Goal: Information Seeking & Learning: Learn about a topic

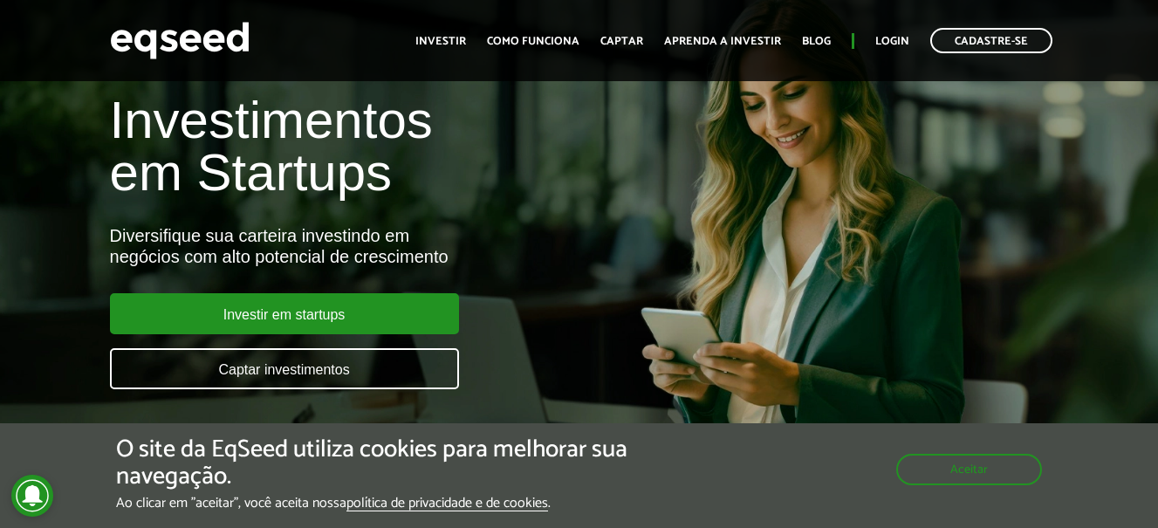
scroll to position [87, 0]
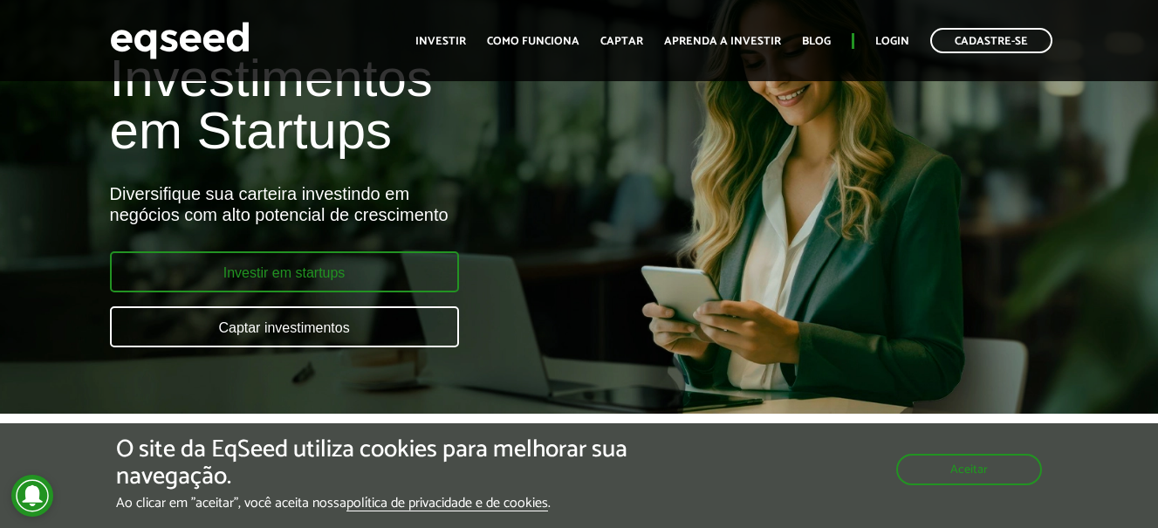
click at [328, 272] on link "Investir em startups" at bounding box center [284, 271] width 349 height 41
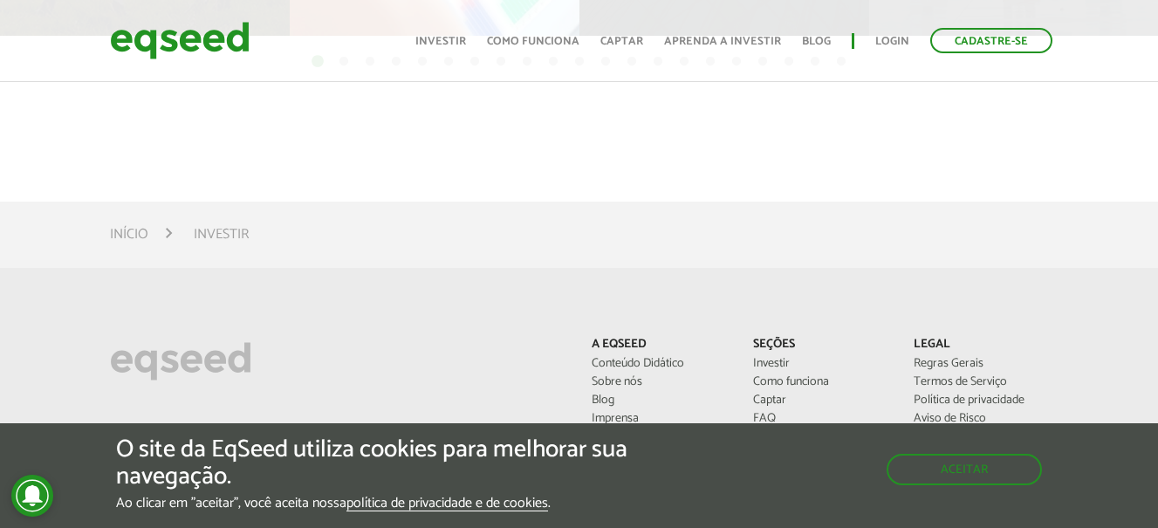
scroll to position [1047, 0]
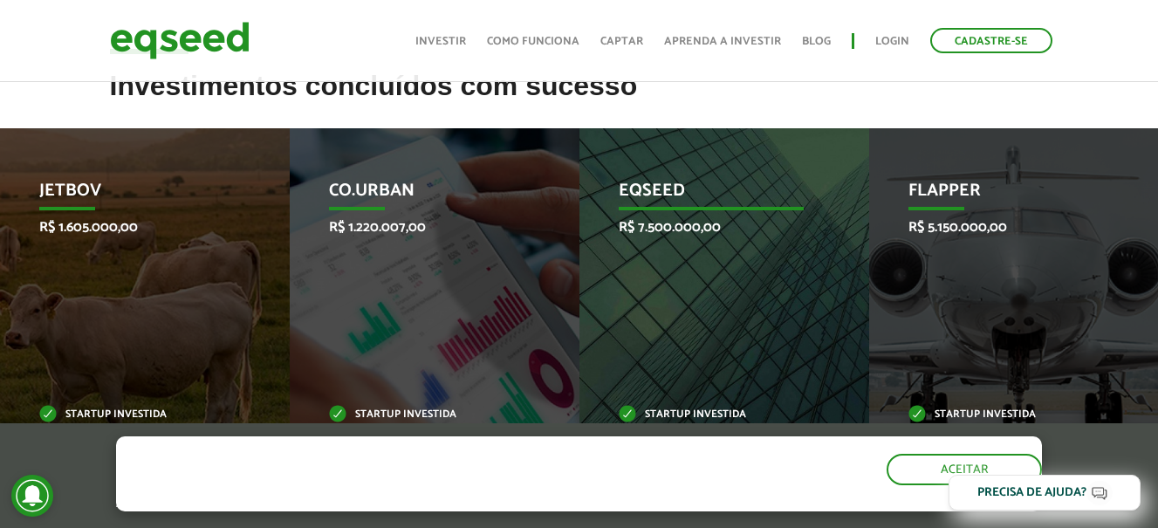
scroll to position [676, 0]
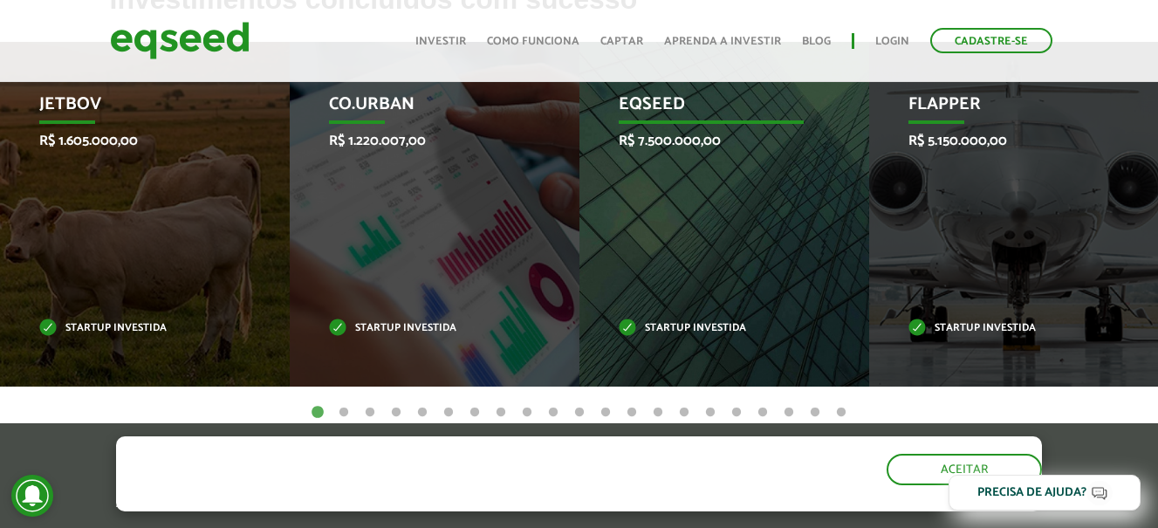
click at [691, 222] on div "EqSeed R$ 7.500.000,00 Startup investida" at bounding box center [710, 214] width 263 height 345
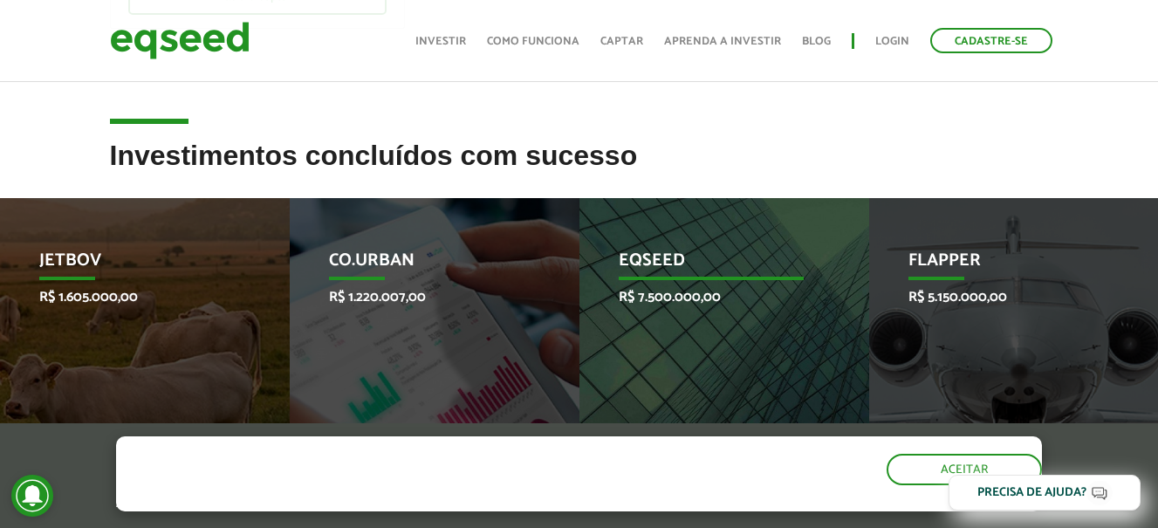
scroll to position [502, 0]
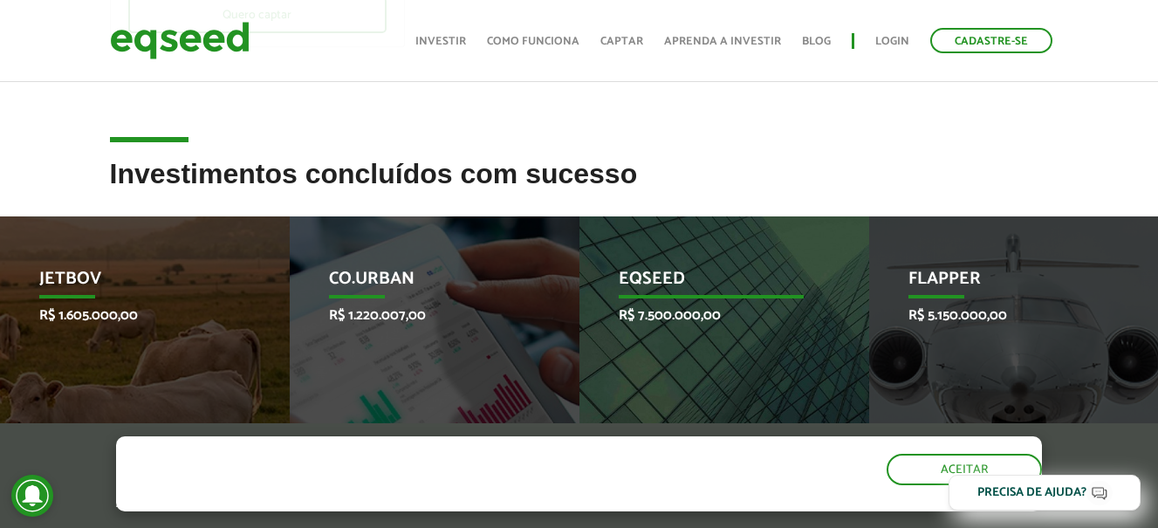
click at [665, 269] on p "EqSeed" at bounding box center [710, 284] width 184 height 30
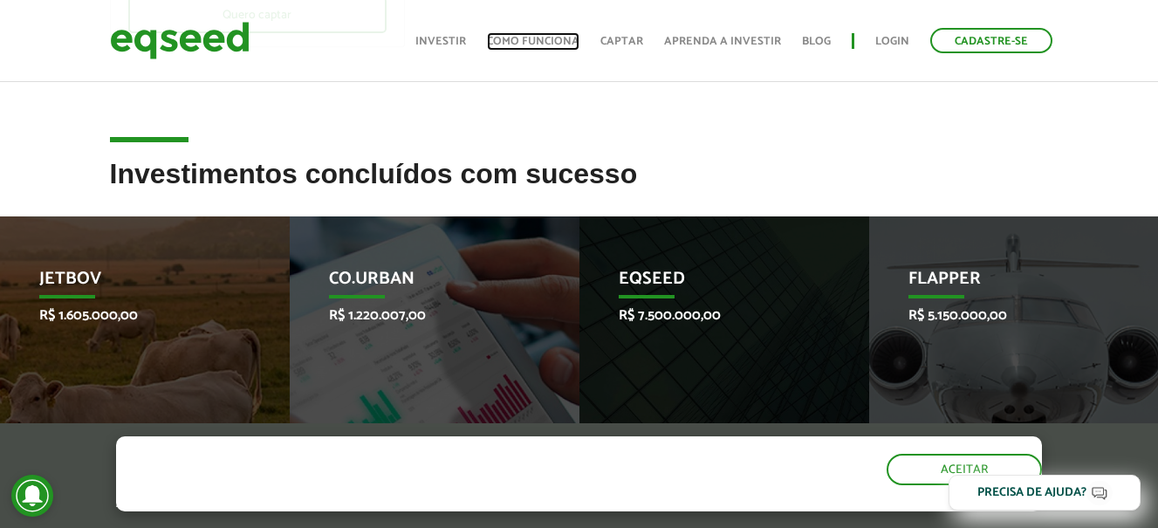
click at [551, 42] on link "Como funciona" at bounding box center [533, 41] width 92 height 11
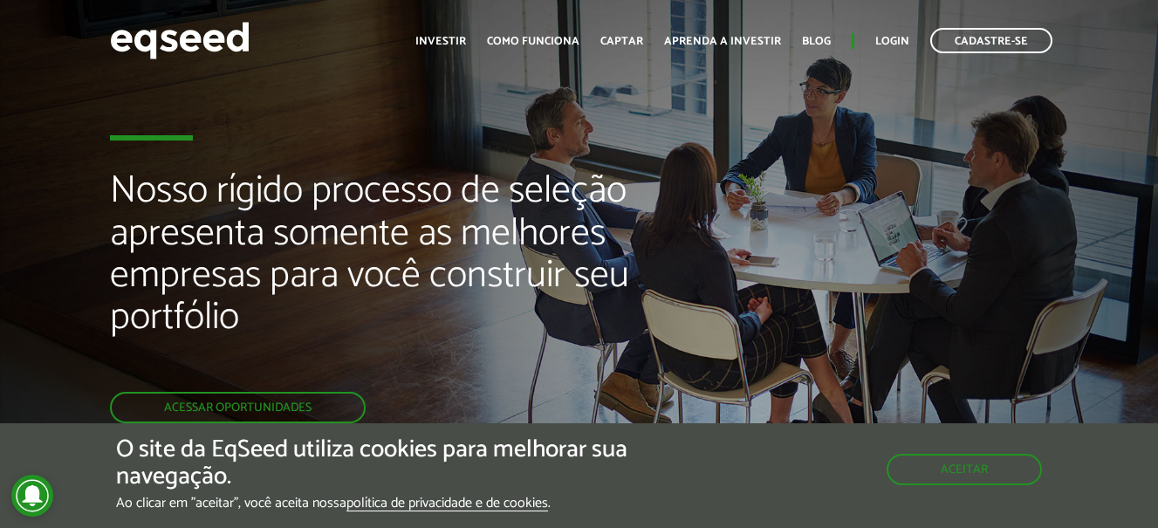
click at [969, 237] on div "Nosso rígido processo de seleção apresenta somente as melhores empresas para vo…" at bounding box center [579, 296] width 1158 height 593
click at [941, 469] on button "Aceitar" at bounding box center [966, 468] width 152 height 28
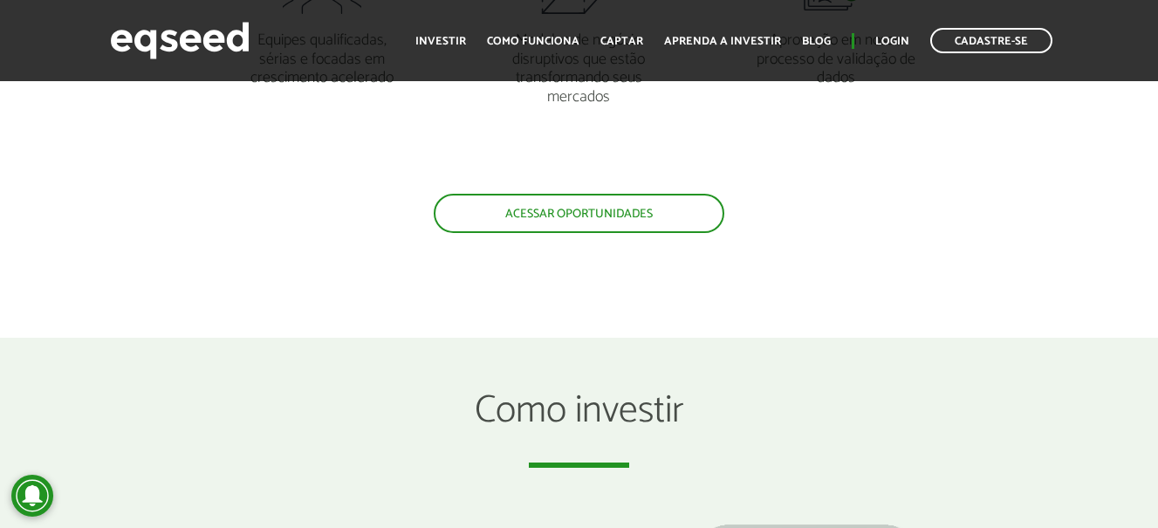
scroll to position [1657, 0]
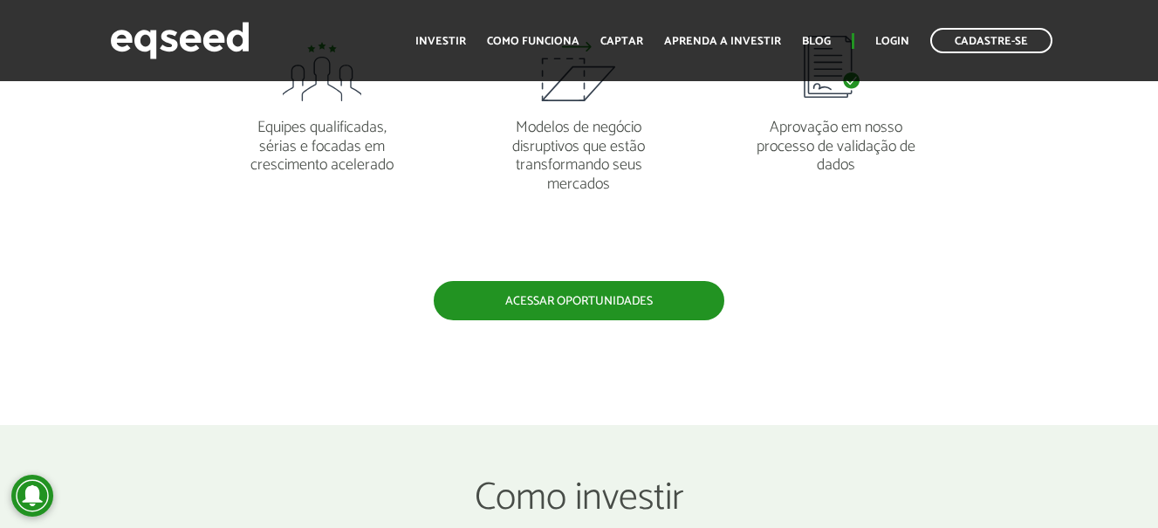
click at [602, 305] on link "Acessar oportunidades" at bounding box center [579, 300] width 290 height 39
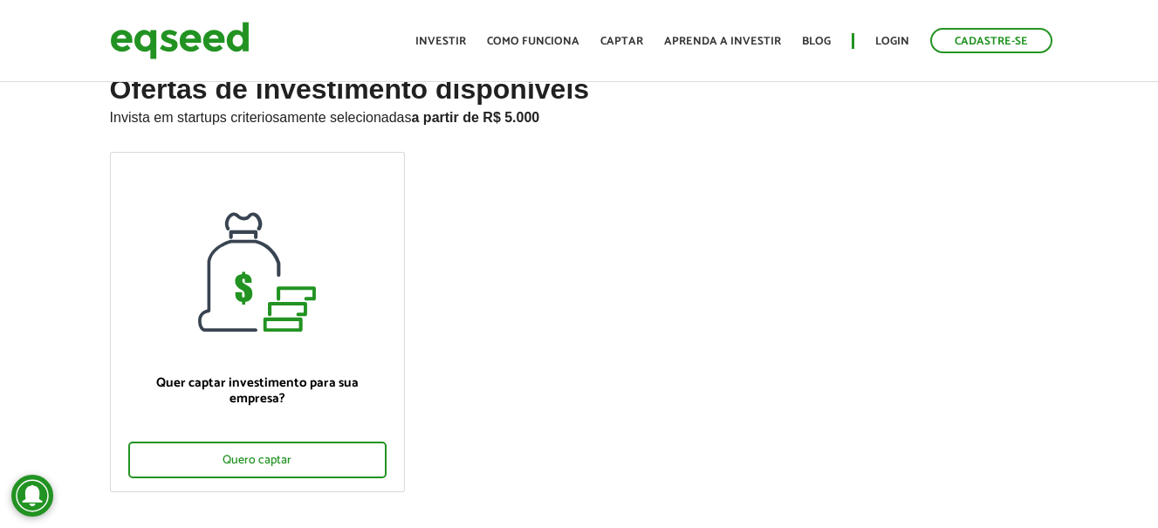
scroll to position [87, 0]
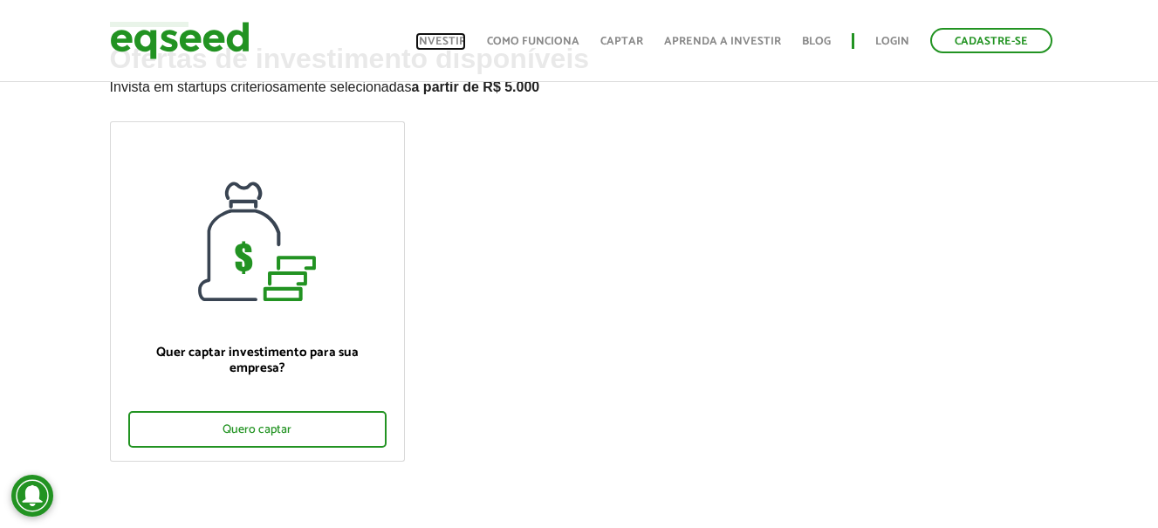
click at [454, 41] on link "Investir" at bounding box center [440, 41] width 51 height 11
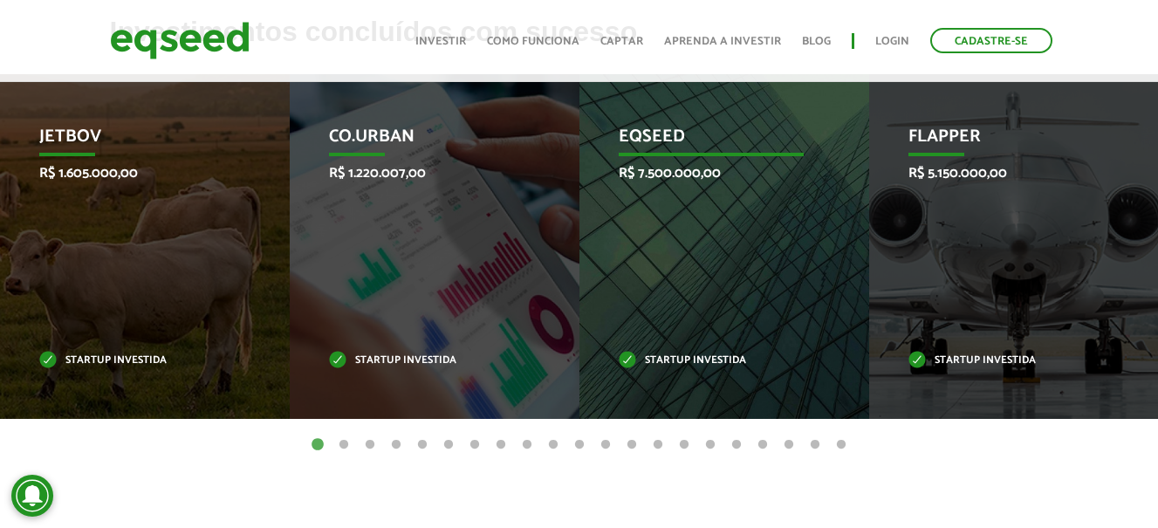
scroll to position [611, 0]
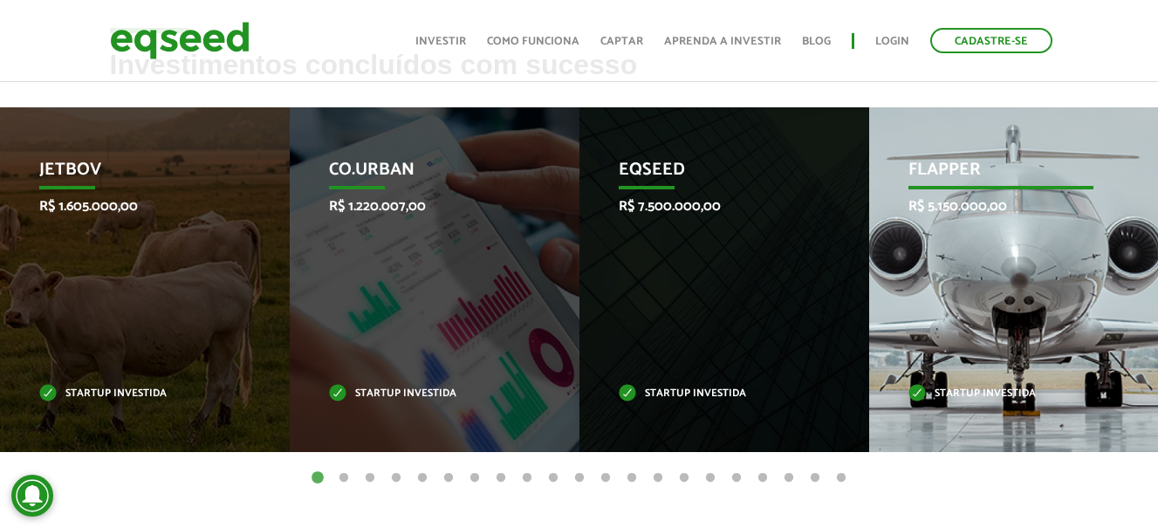
click at [925, 273] on div "Flapper R$ 5.150.000,00 Startup investida" at bounding box center [1000, 279] width 263 height 345
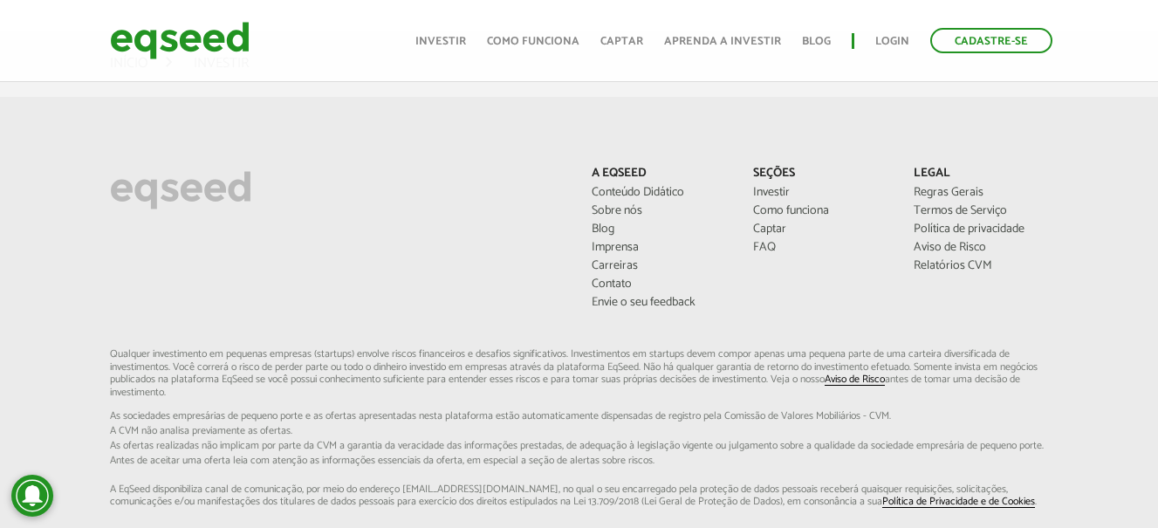
scroll to position [1221, 0]
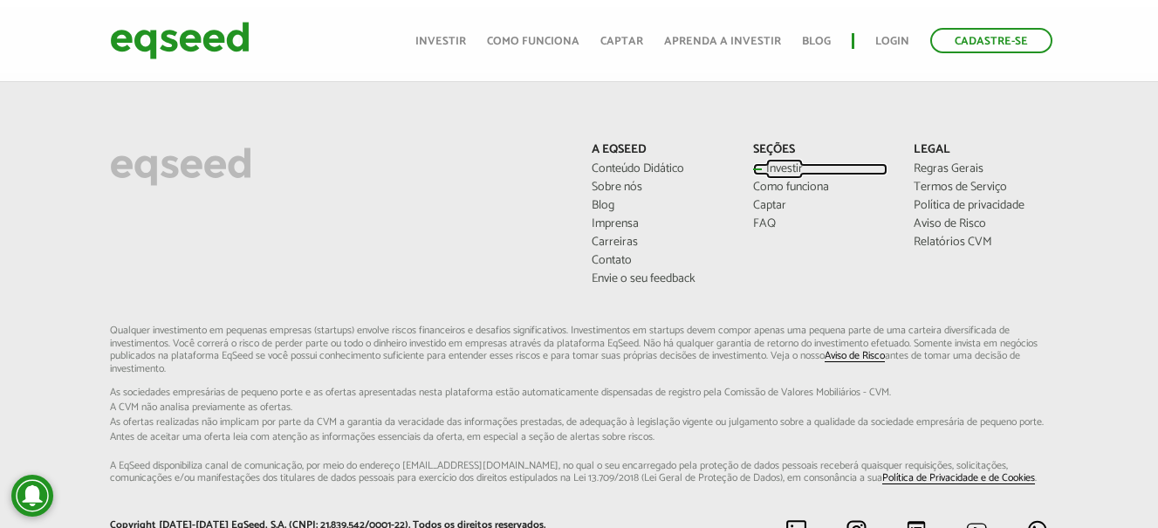
click at [779, 163] on link "Investir" at bounding box center [820, 169] width 134 height 12
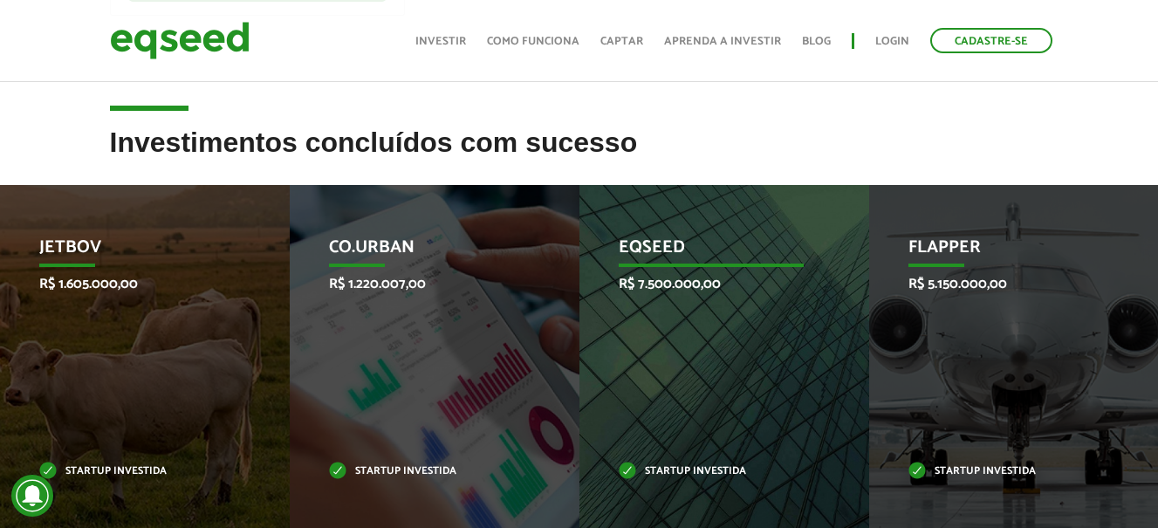
scroll to position [523, 0]
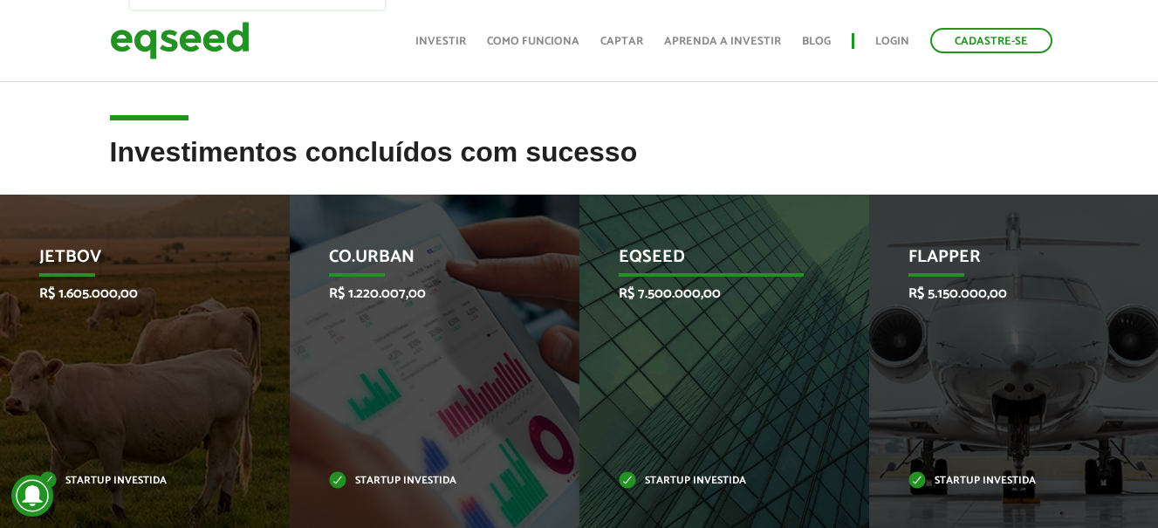
click at [673, 247] on p "EqSeed" at bounding box center [710, 262] width 184 height 30
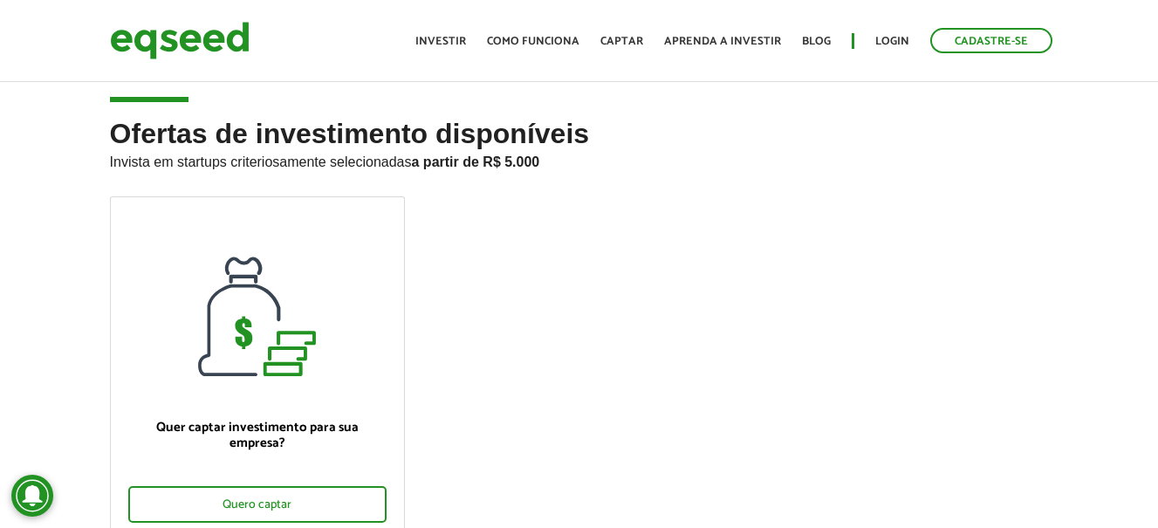
scroll to position [0, 0]
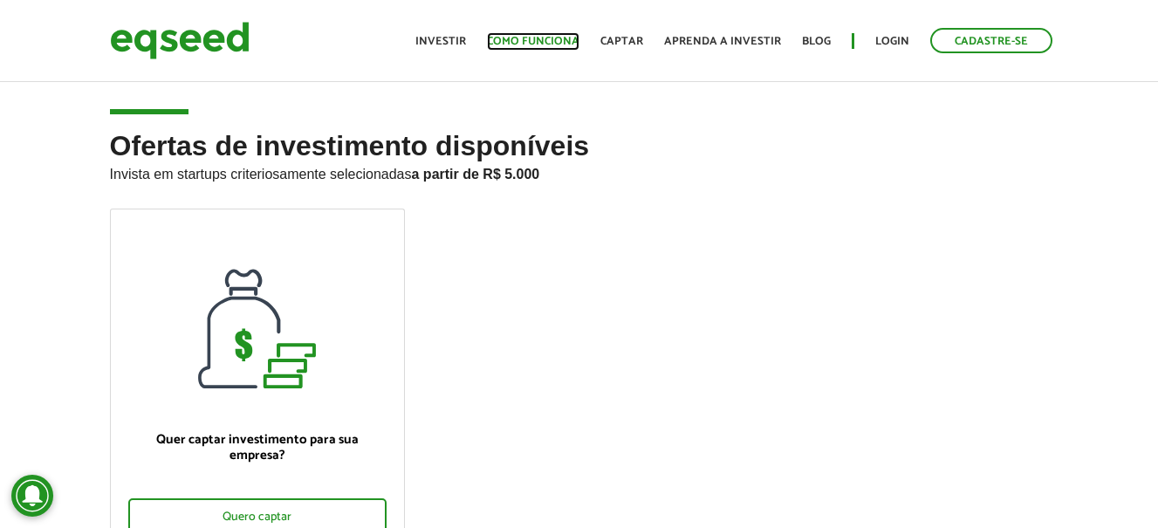
click at [550, 43] on link "Como funciona" at bounding box center [533, 41] width 92 height 11
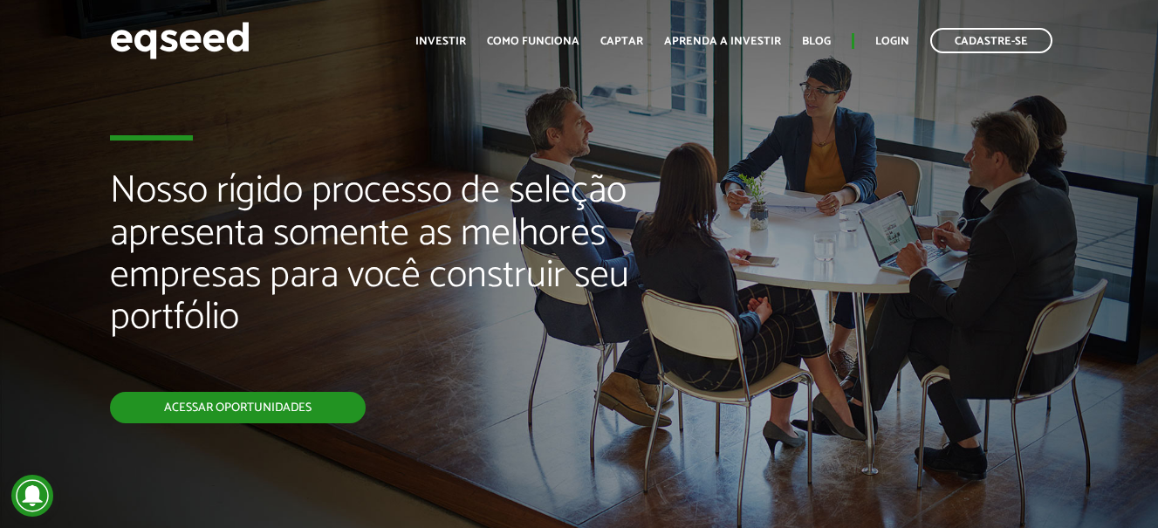
click at [236, 413] on link "Acessar oportunidades" at bounding box center [238, 407] width 256 height 31
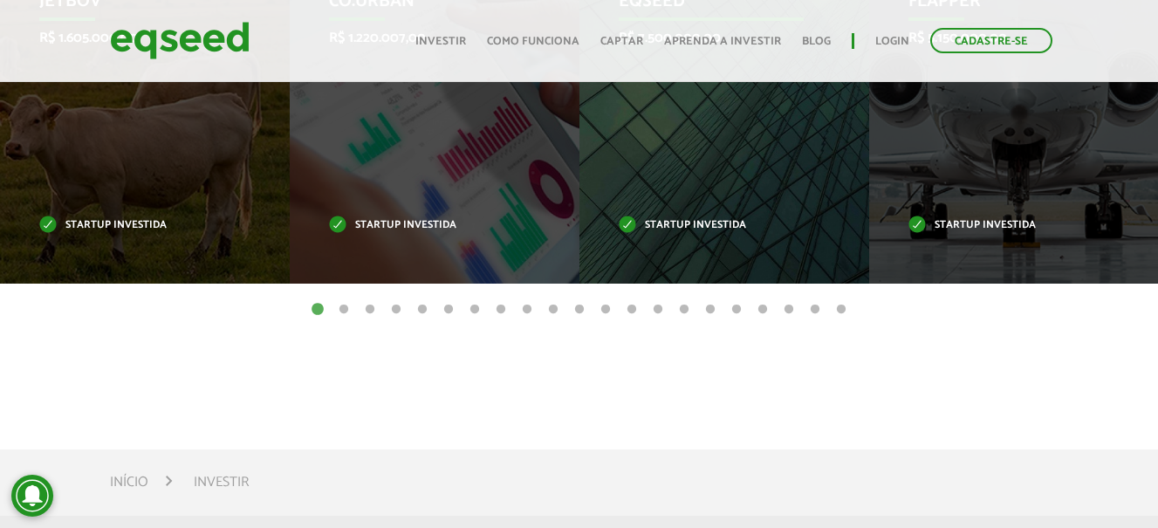
scroll to position [785, 0]
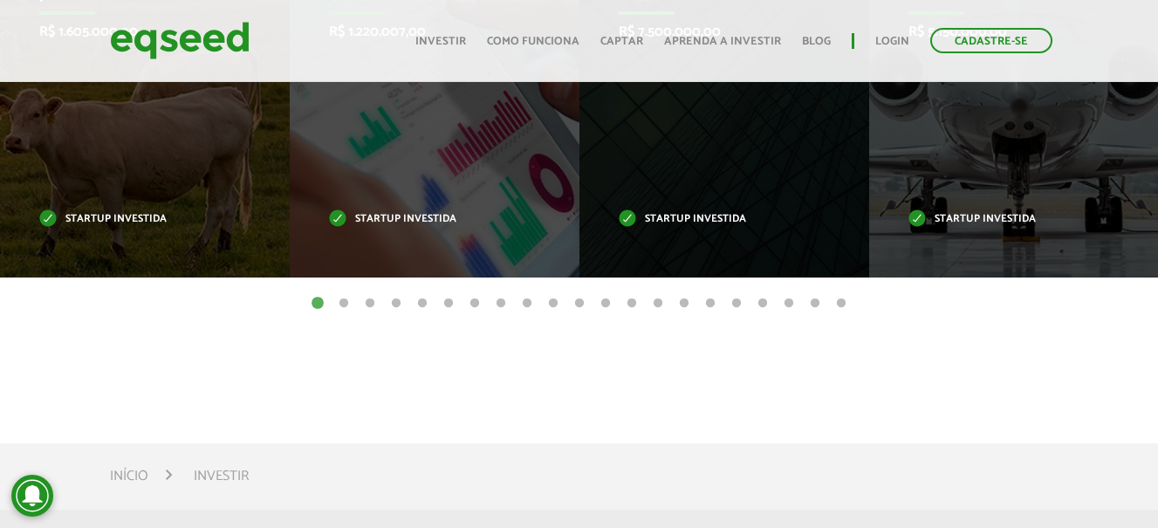
click at [343, 295] on button "2" at bounding box center [343, 303] width 17 height 17
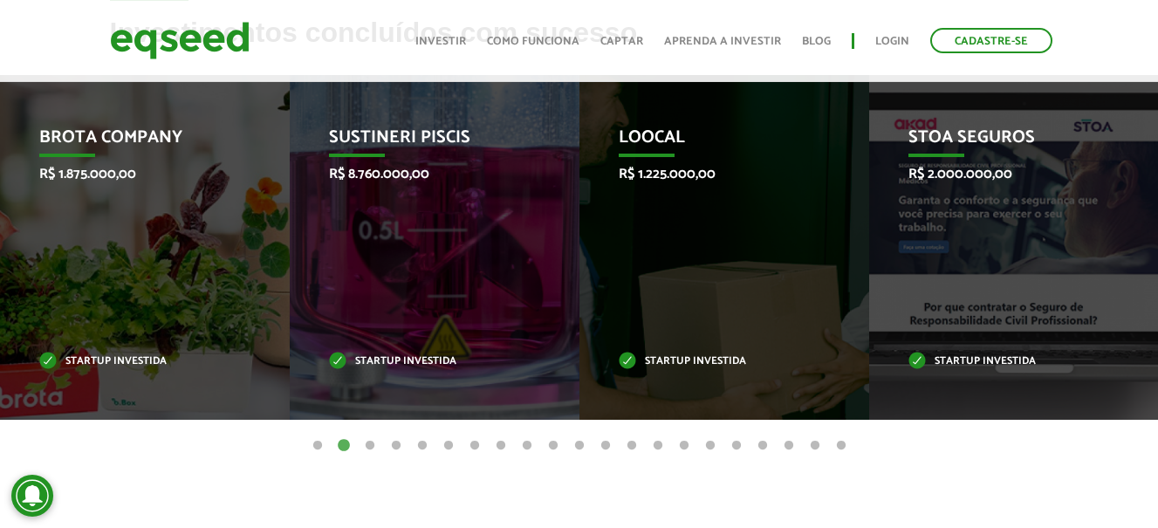
scroll to position [611, 0]
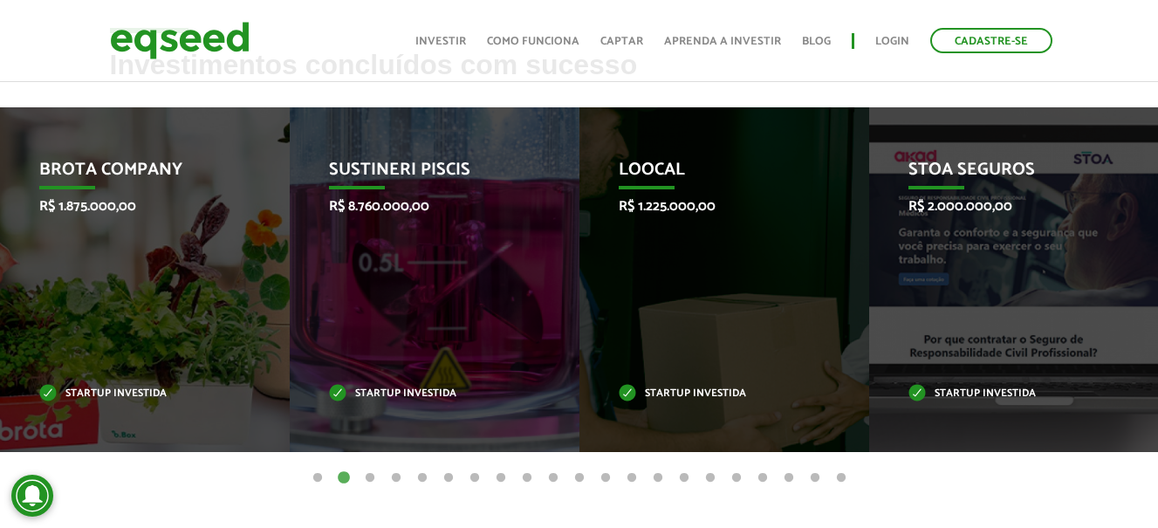
click at [368, 469] on button "3" at bounding box center [369, 477] width 17 height 17
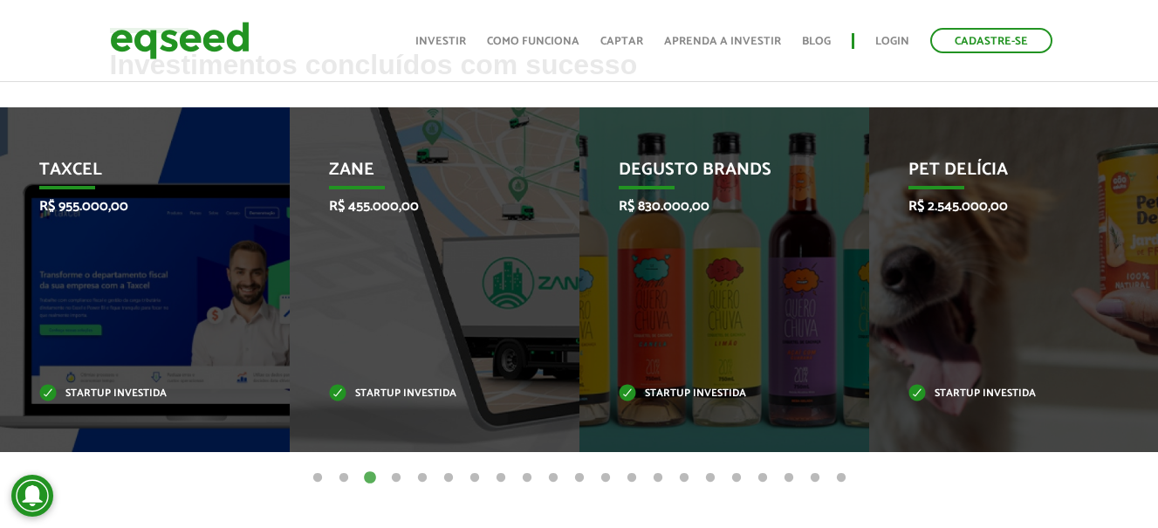
click at [397, 469] on button "4" at bounding box center [395, 477] width 17 height 17
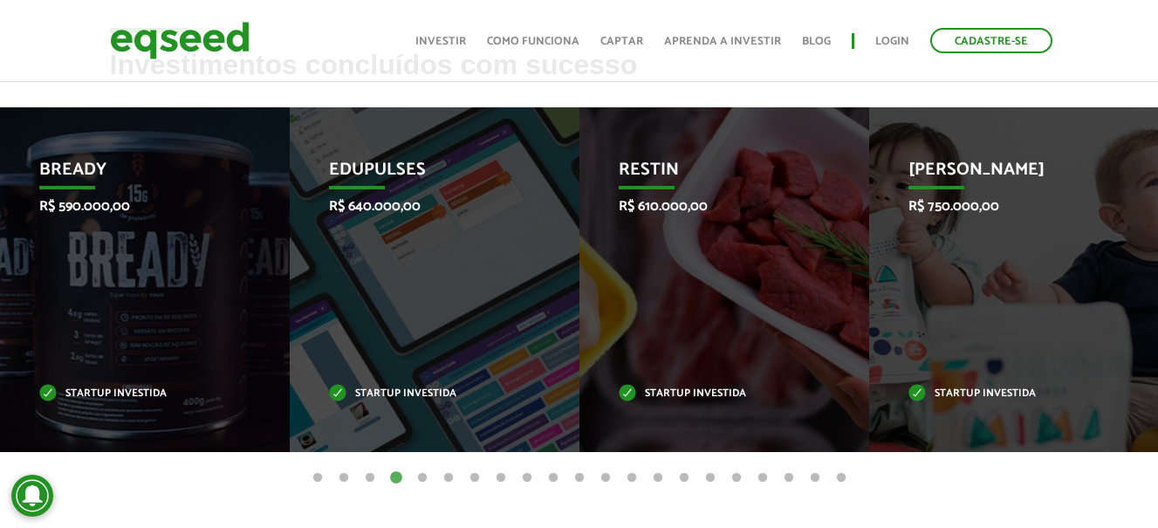
click at [418, 469] on button "5" at bounding box center [421, 477] width 17 height 17
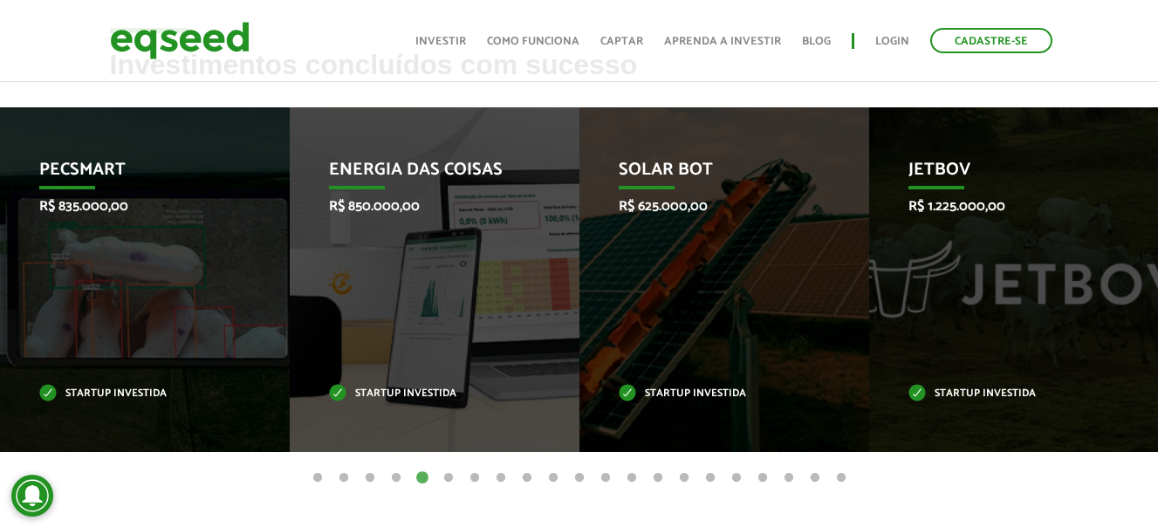
click at [441, 469] on button "6" at bounding box center [448, 477] width 17 height 17
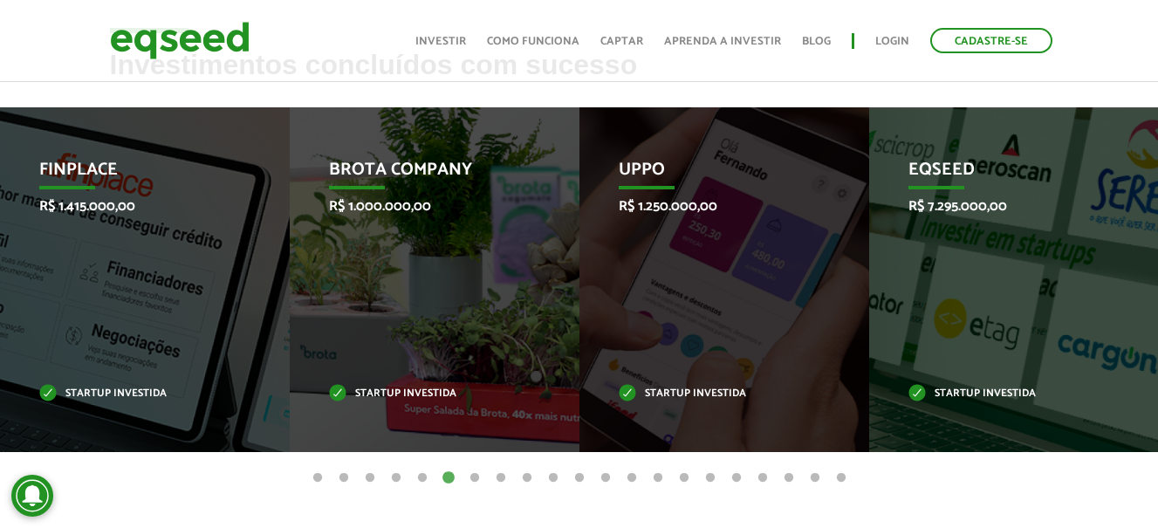
click at [470, 469] on button "7" at bounding box center [474, 477] width 17 height 17
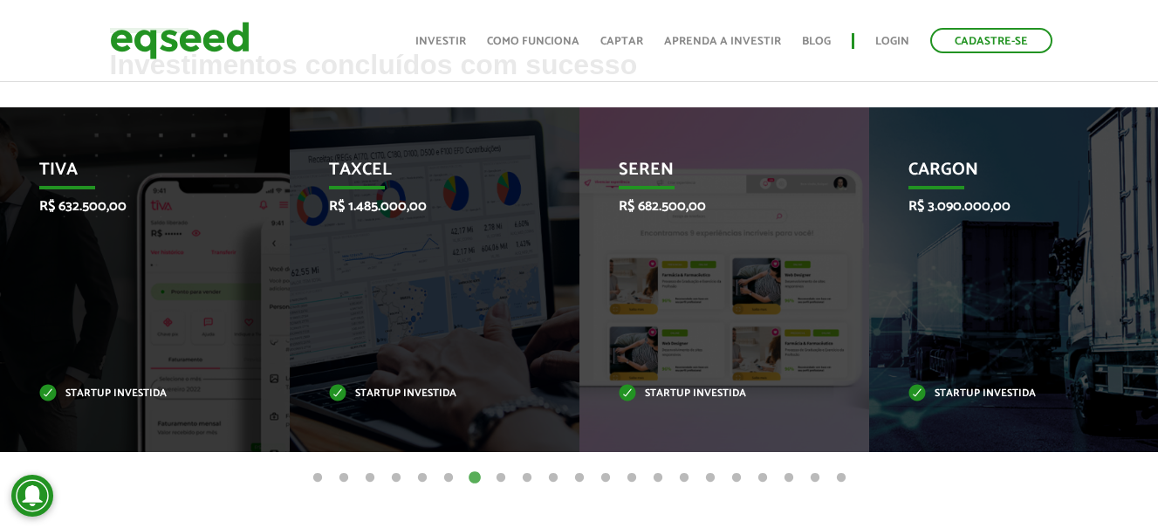
click at [502, 469] on button "8" at bounding box center [500, 477] width 17 height 17
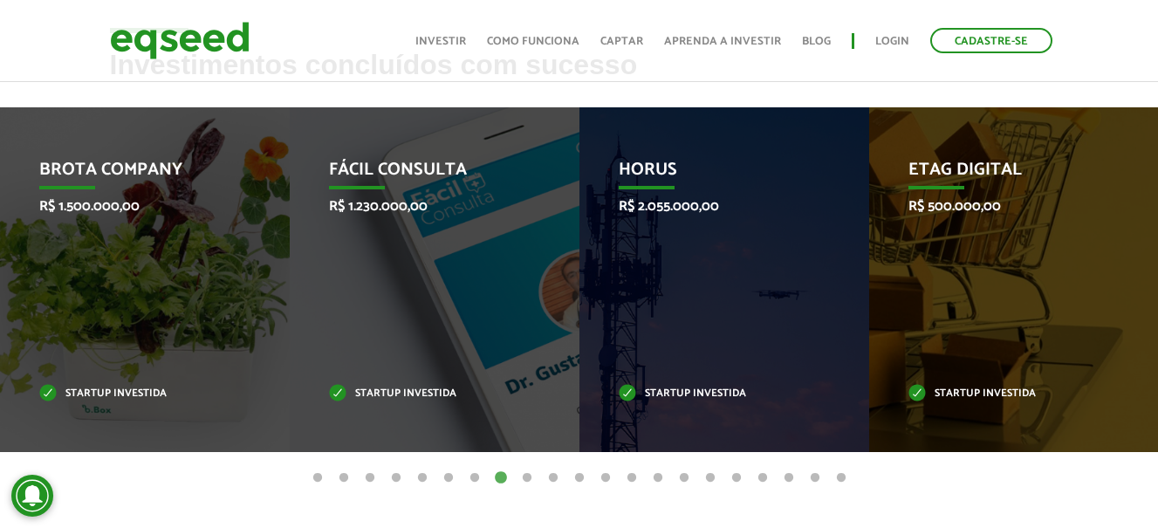
click at [523, 469] on button "9" at bounding box center [526, 477] width 17 height 17
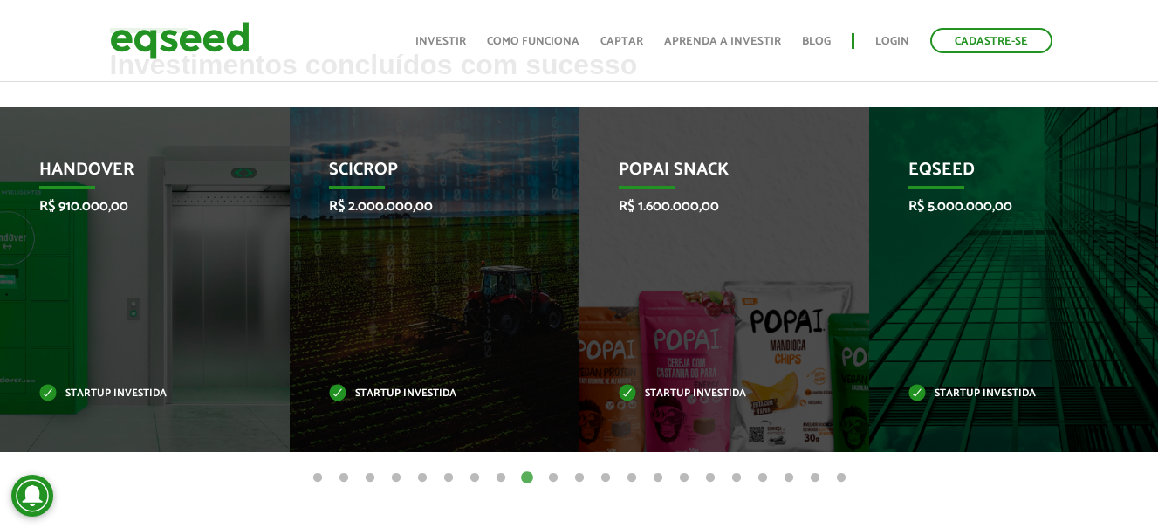
click at [550, 469] on button "10" at bounding box center [552, 477] width 17 height 17
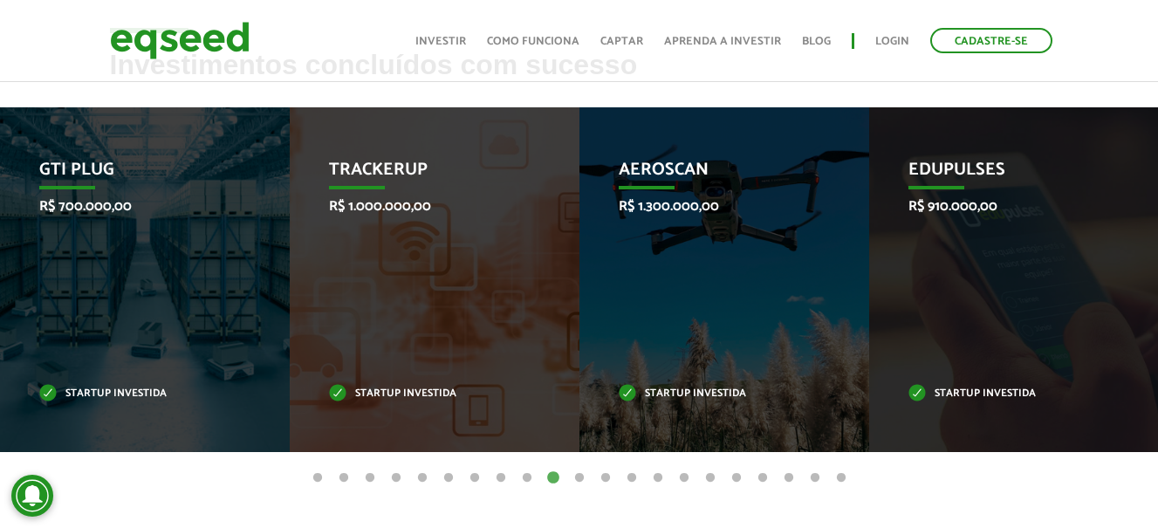
click at [574, 469] on button "11" at bounding box center [579, 477] width 17 height 17
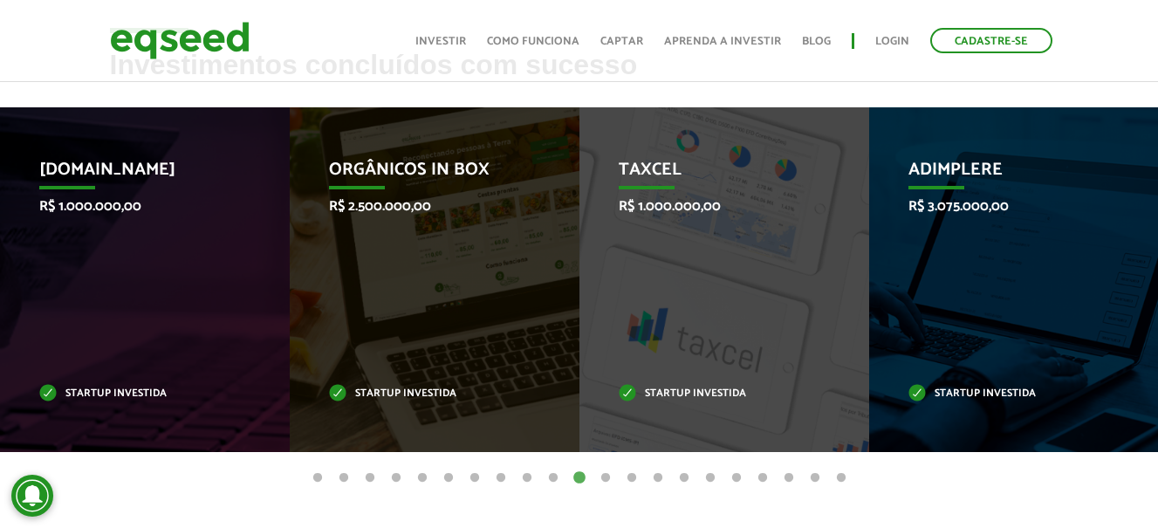
click at [600, 469] on button "12" at bounding box center [605, 477] width 17 height 17
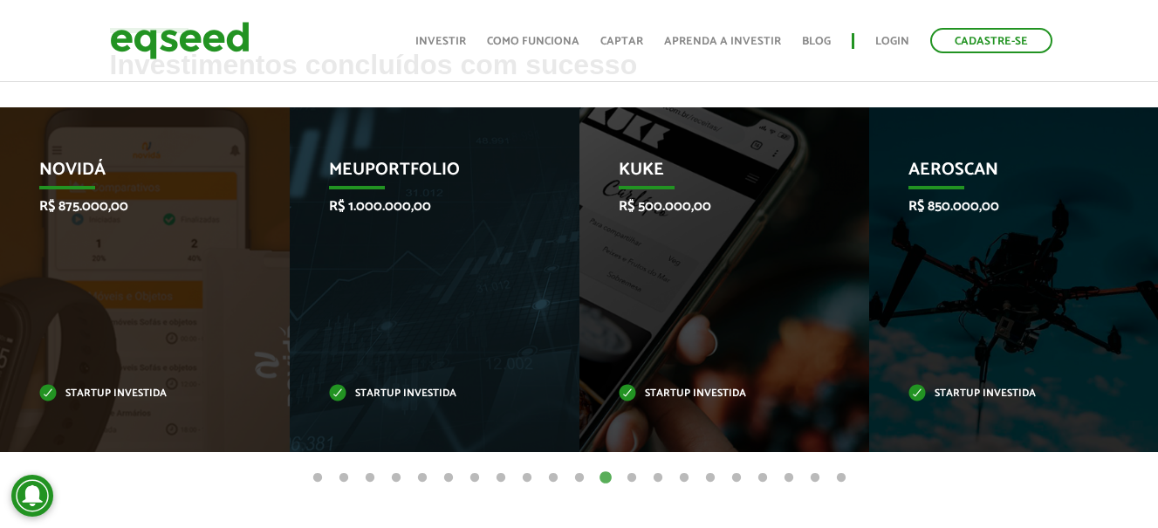
click at [635, 469] on button "13" at bounding box center [631, 477] width 17 height 17
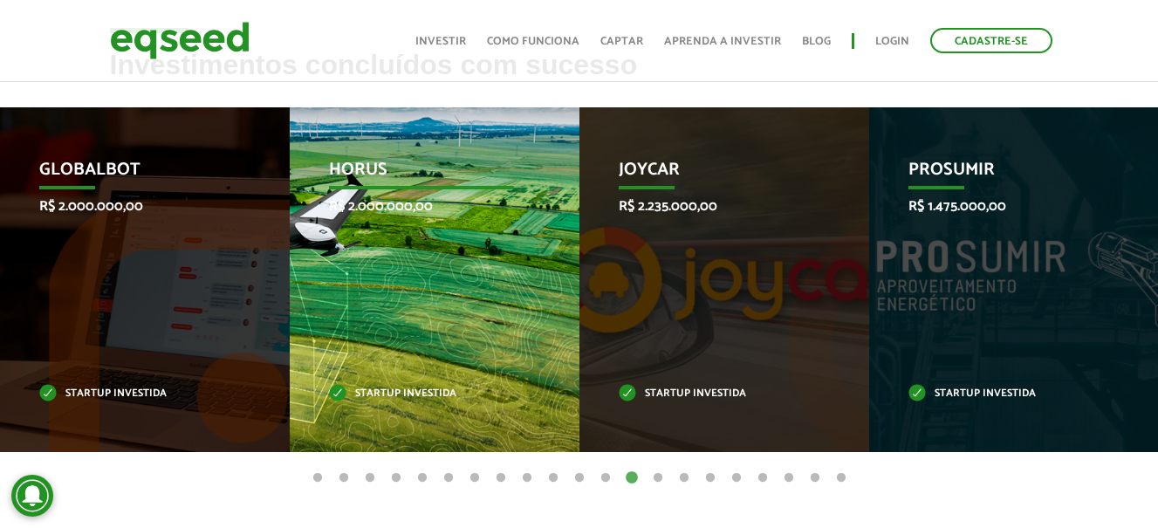
click at [446, 363] on div "HORUS R$ 2.000.000,00 Startup investida" at bounding box center [421, 279] width 263 height 345
click at [452, 356] on div "HORUS R$ 2.000.000,00 Startup investida" at bounding box center [421, 279] width 263 height 345
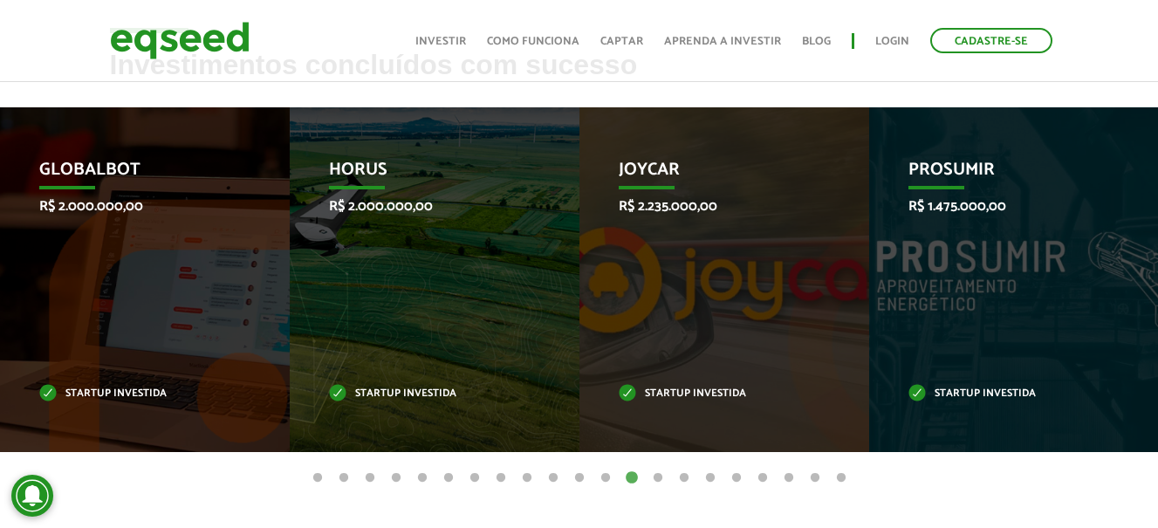
click at [655, 469] on button "14" at bounding box center [657, 477] width 17 height 17
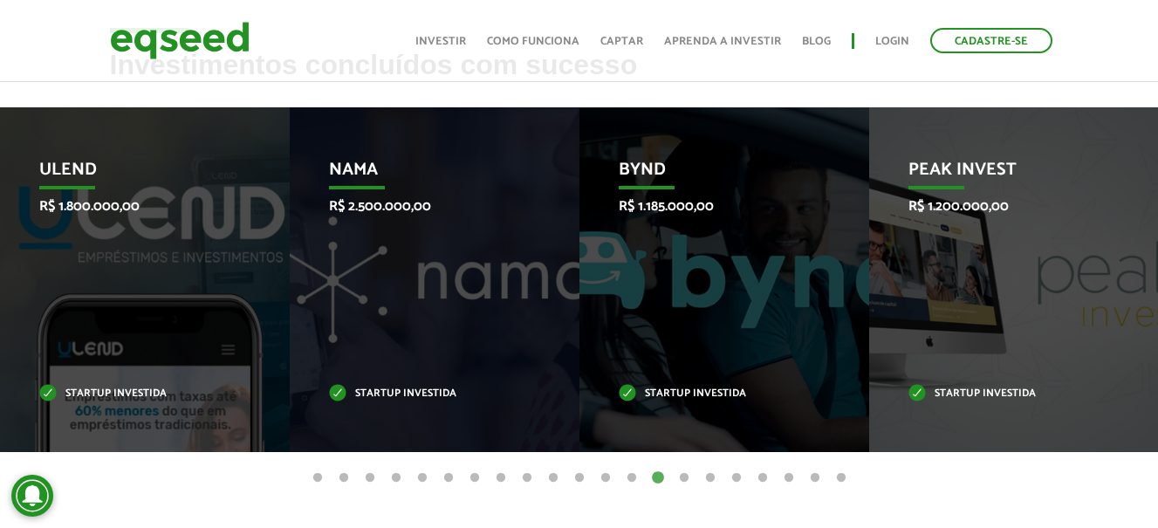
click at [685, 469] on button "15" at bounding box center [683, 477] width 17 height 17
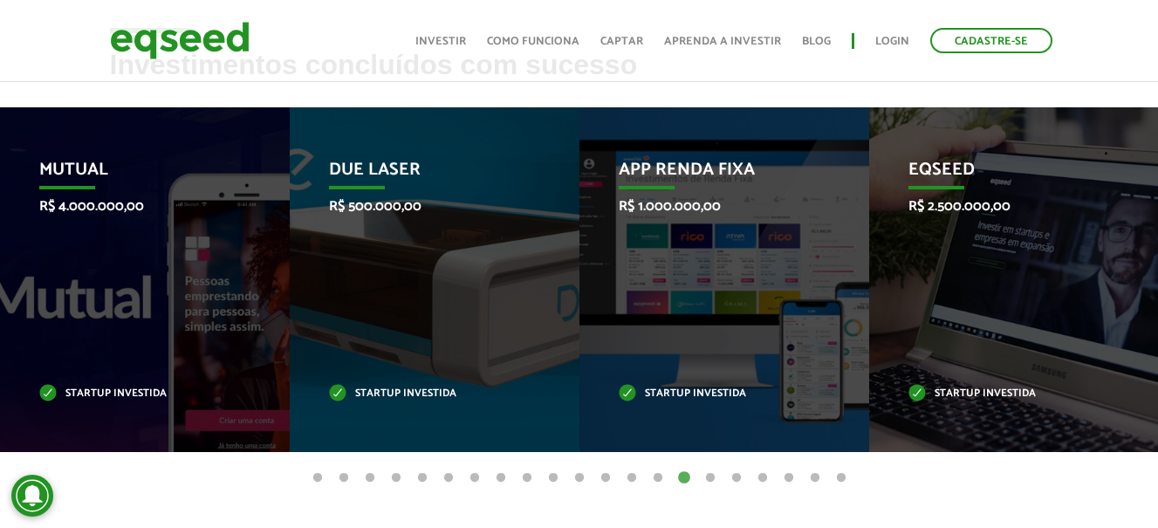
click at [708, 469] on button "16" at bounding box center [709, 477] width 17 height 17
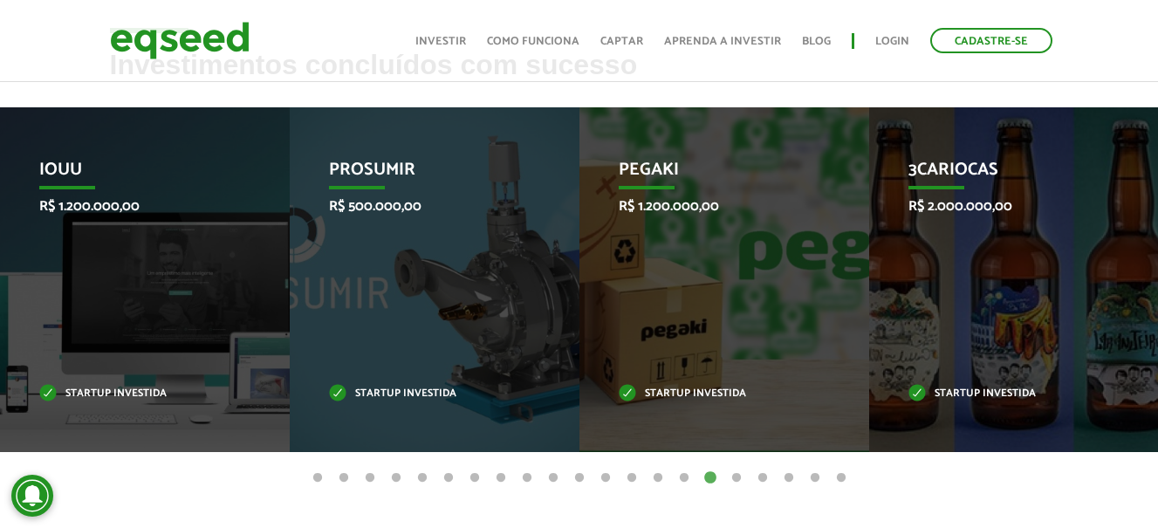
click at [736, 469] on button "17" at bounding box center [736, 477] width 17 height 17
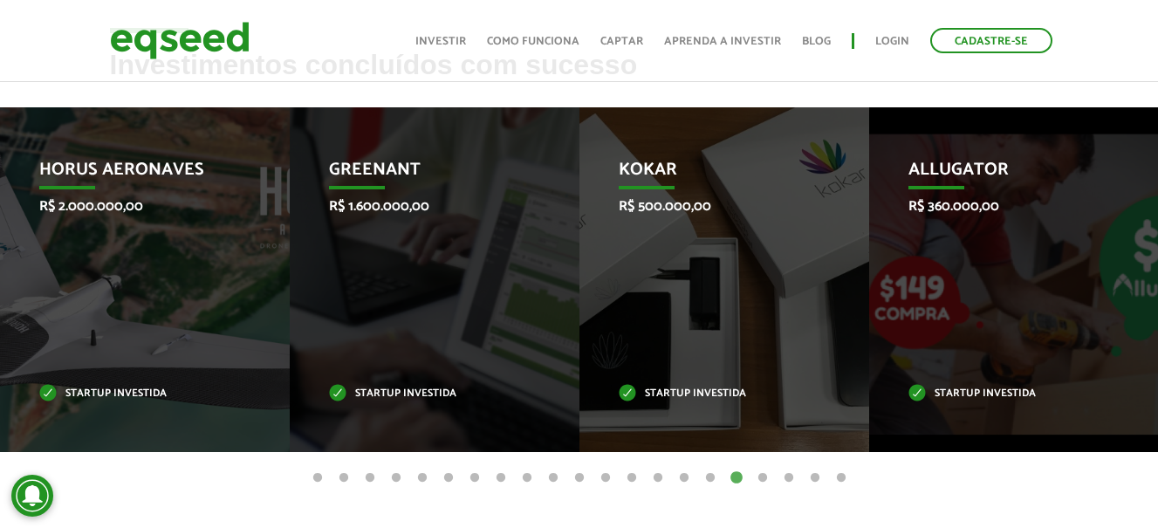
click at [761, 469] on button "18" at bounding box center [762, 477] width 17 height 17
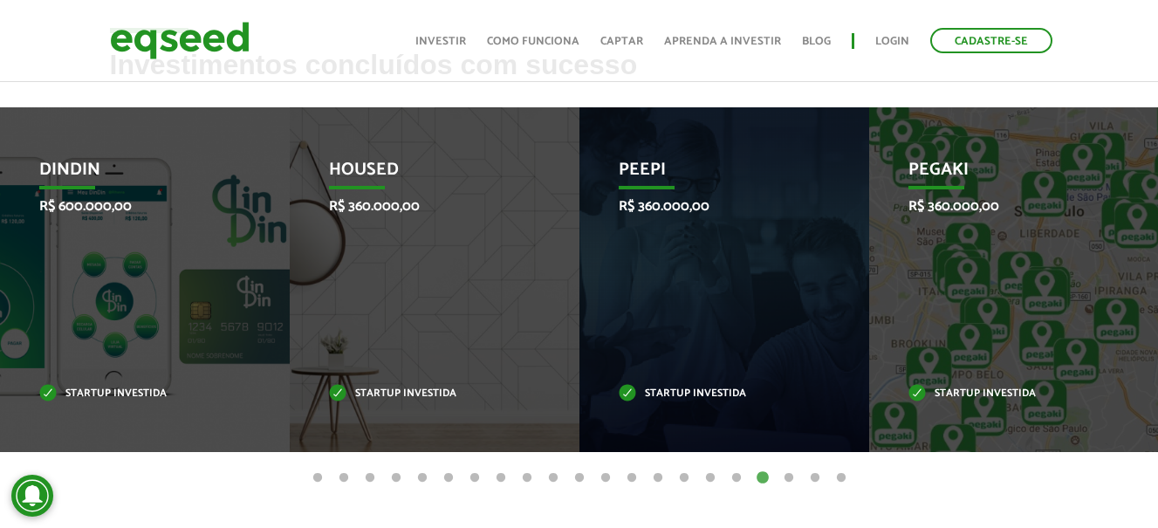
click at [791, 469] on button "19" at bounding box center [788, 477] width 17 height 17
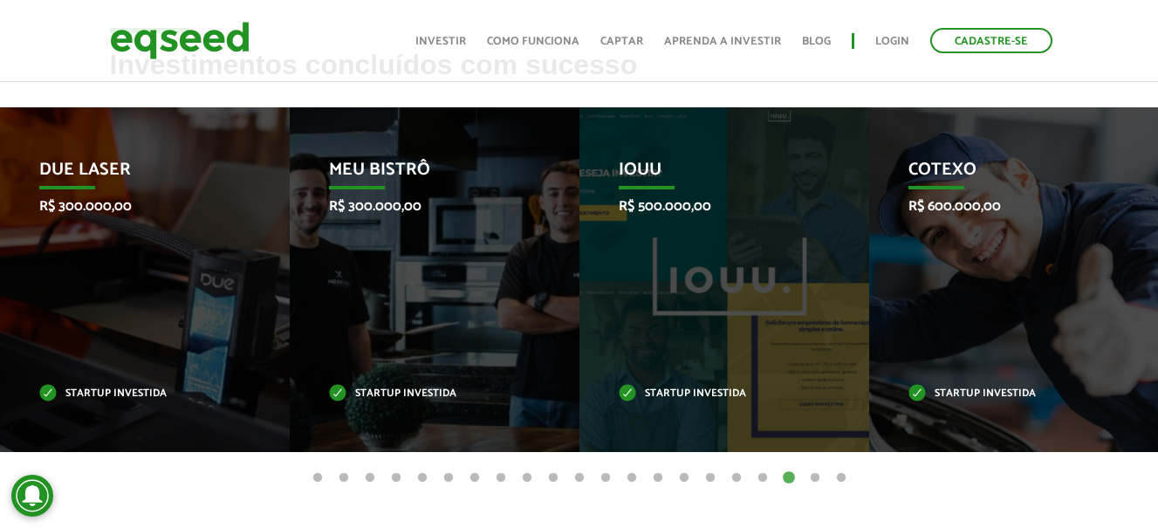
click at [813, 469] on button "20" at bounding box center [814, 477] width 17 height 17
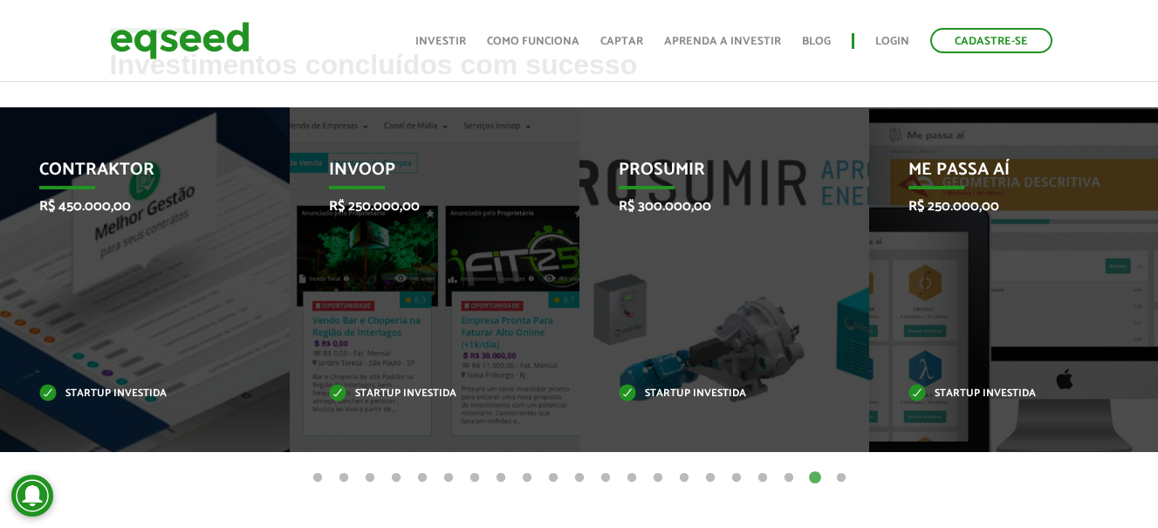
click at [813, 469] on button "20" at bounding box center [814, 477] width 17 height 17
click at [837, 469] on button "21" at bounding box center [840, 477] width 17 height 17
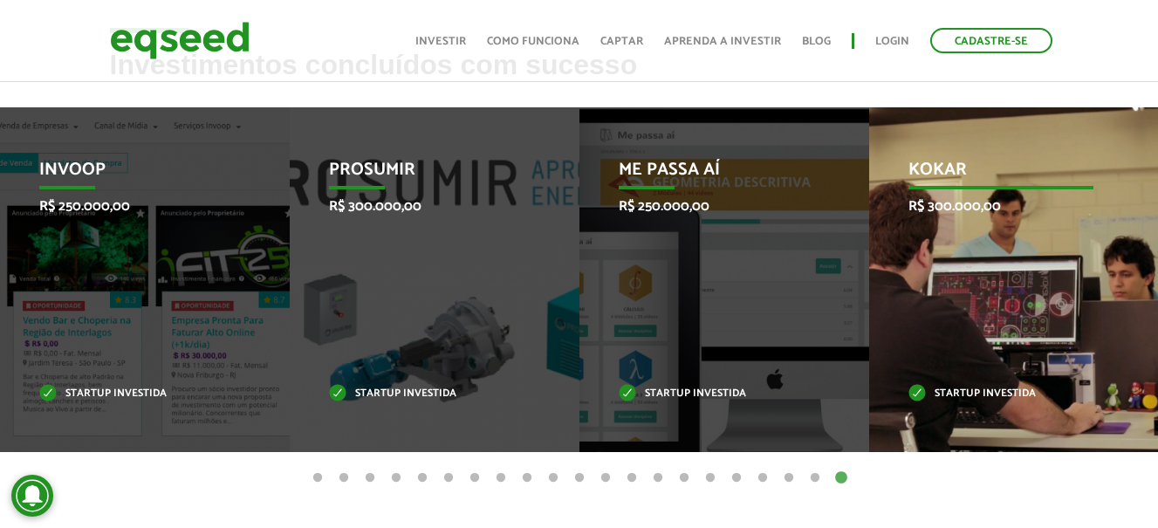
click at [967, 328] on div "Kokar R$ 300.000,00 Startup investida" at bounding box center [1000, 279] width 263 height 345
